Goal: Task Accomplishment & Management: Manage account settings

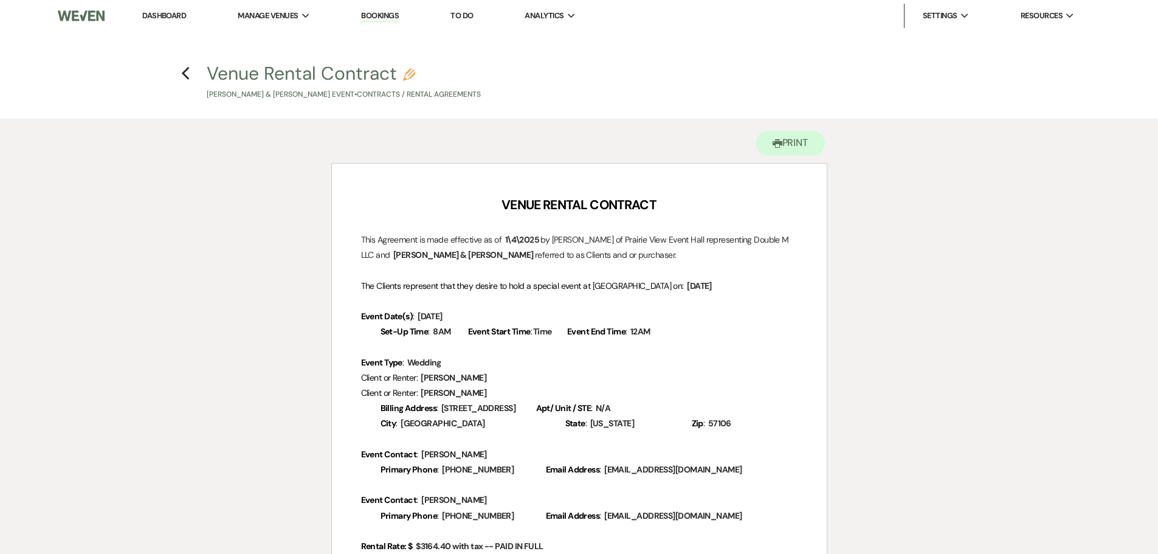
click at [154, 12] on link "Dashboard" at bounding box center [164, 15] width 44 height 10
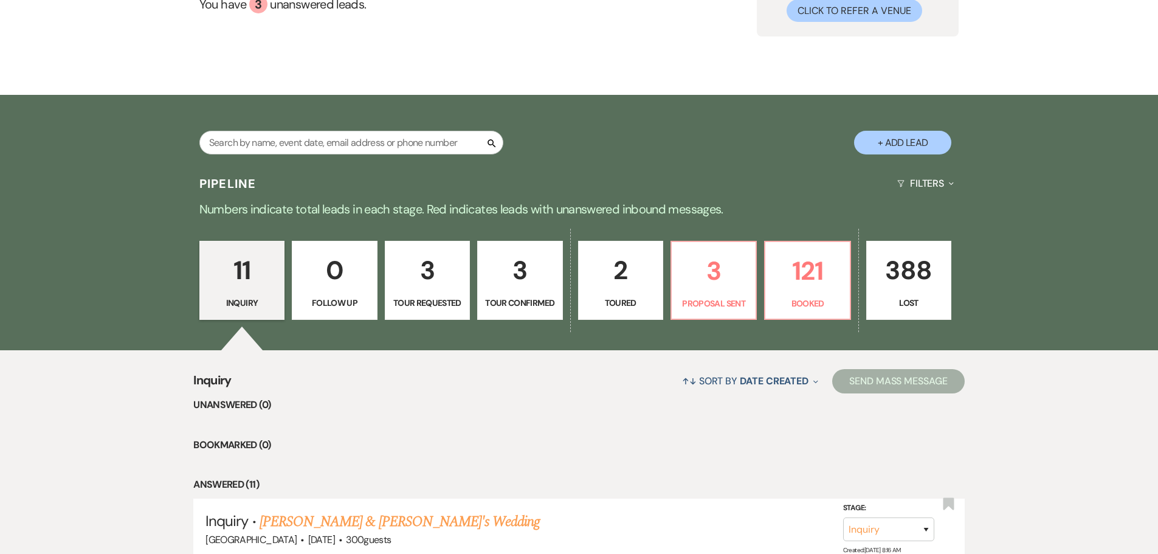
scroll to position [182, 0]
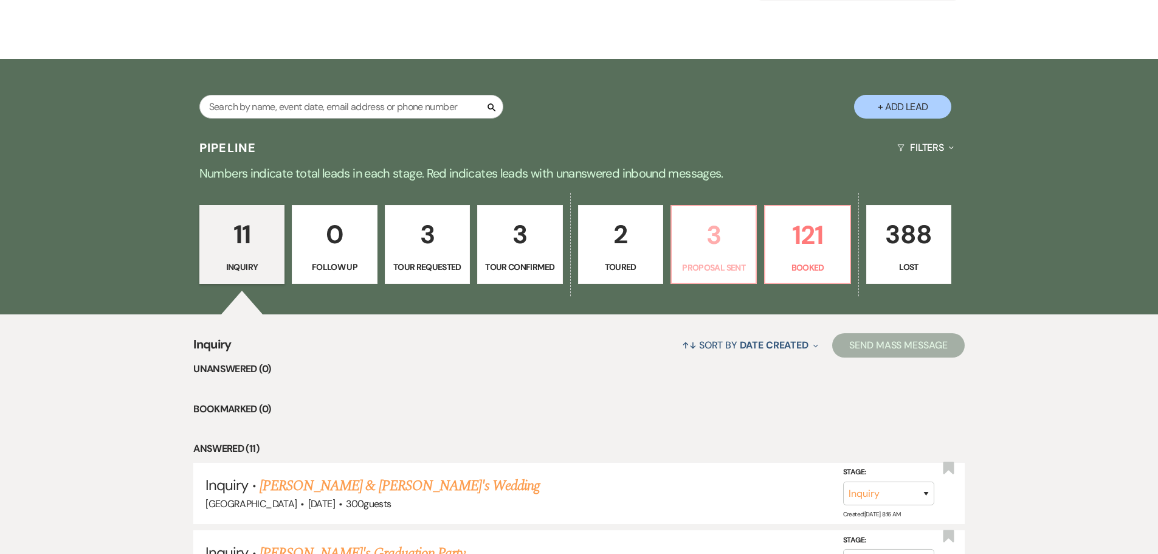
click at [709, 223] on p "3" at bounding box center [713, 235] width 69 height 41
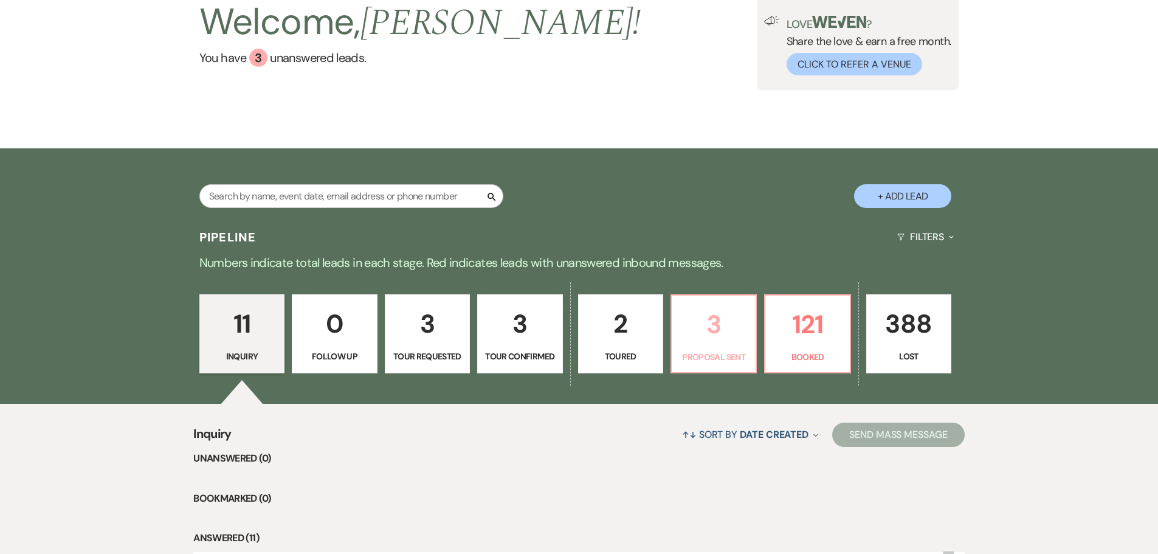
select select "6"
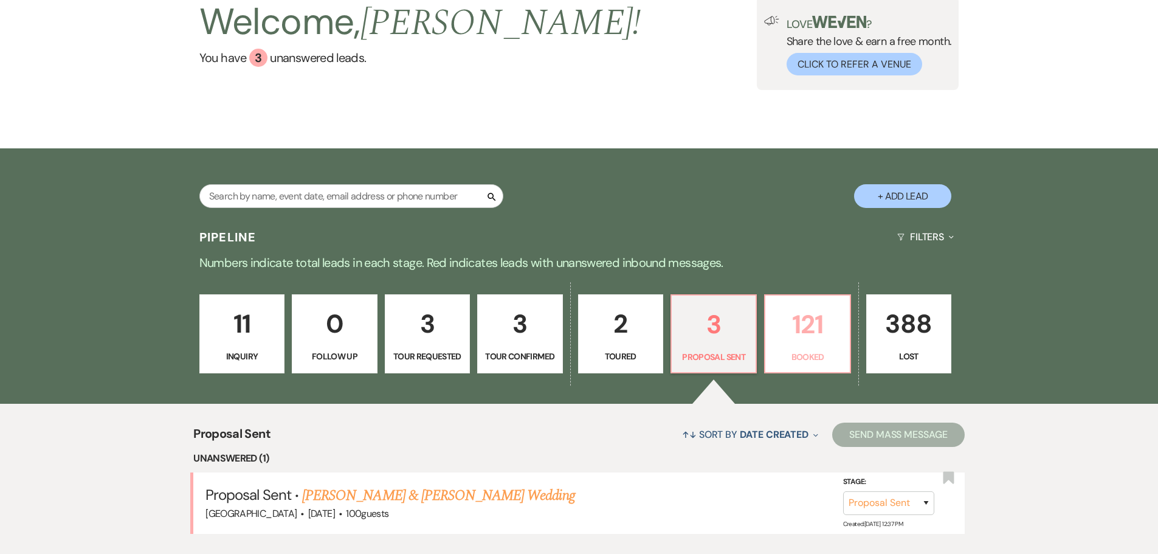
scroll to position [182, 0]
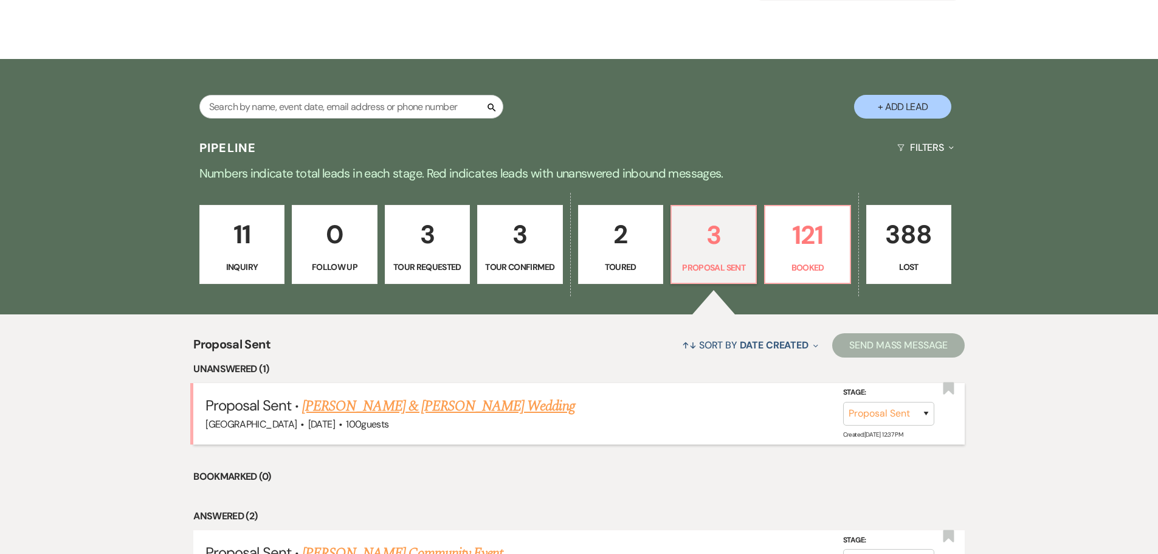
click at [489, 405] on link "[PERSON_NAME] & [PERSON_NAME] Wedding" at bounding box center [438, 406] width 272 height 22
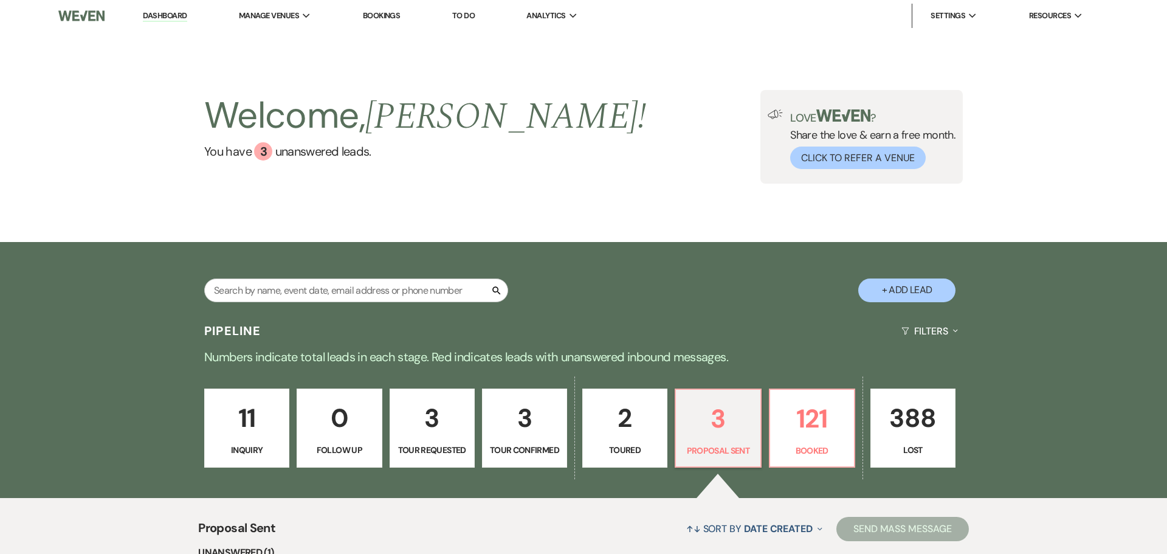
select select "6"
select select "5"
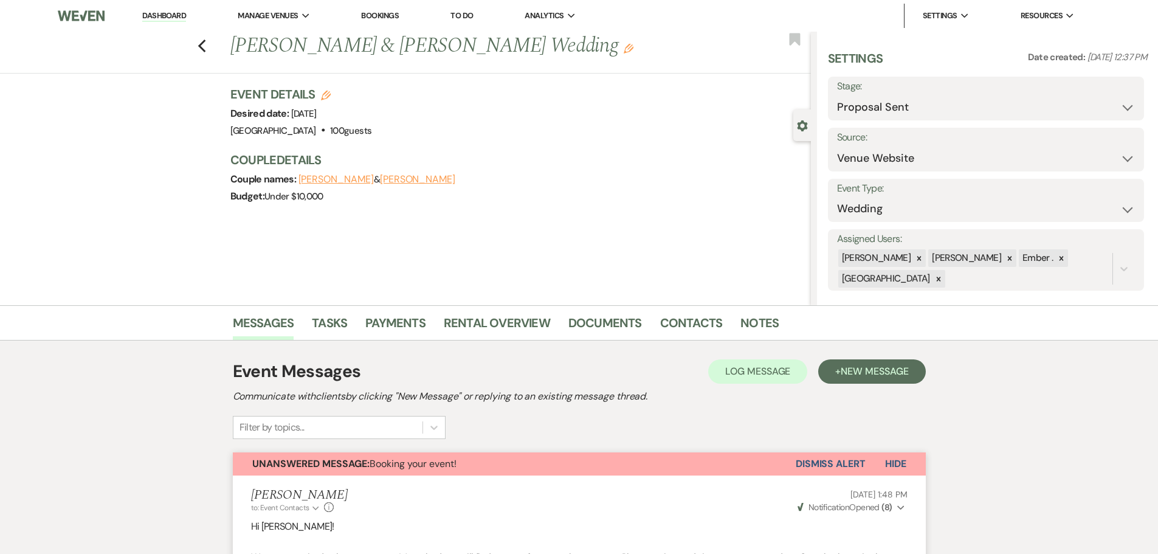
click at [201, 44] on div "Previous [PERSON_NAME] & [PERSON_NAME] Wedding Edit Bookmark" at bounding box center [402, 53] width 817 height 42
click at [202, 44] on icon "Previous" at bounding box center [202, 46] width 9 height 15
select select "6"
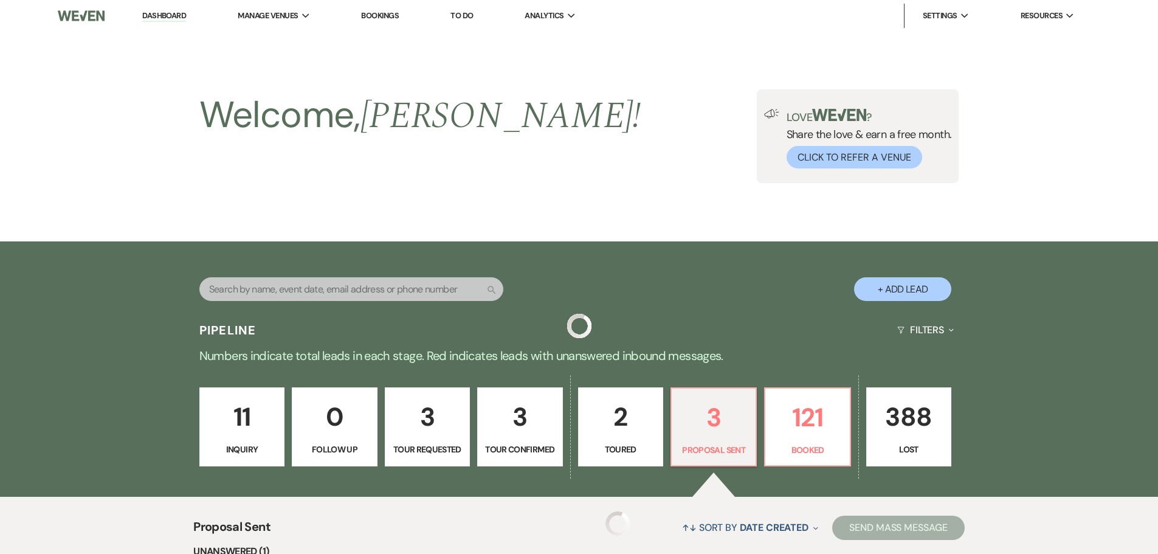
scroll to position [182, 0]
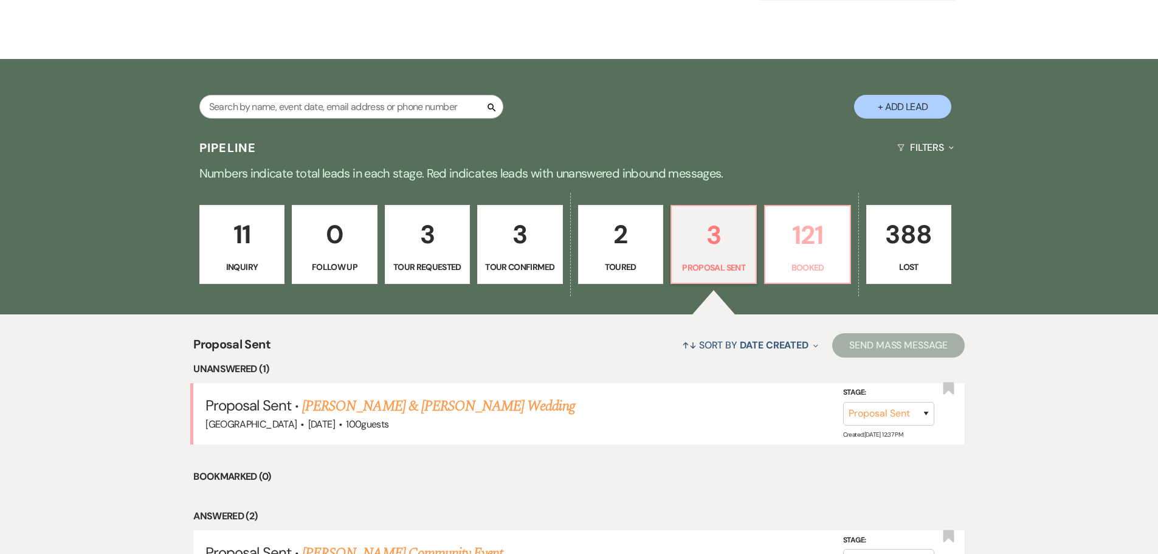
click at [793, 236] on p "121" at bounding box center [806, 235] width 69 height 41
